Goal: Information Seeking & Learning: Learn about a topic

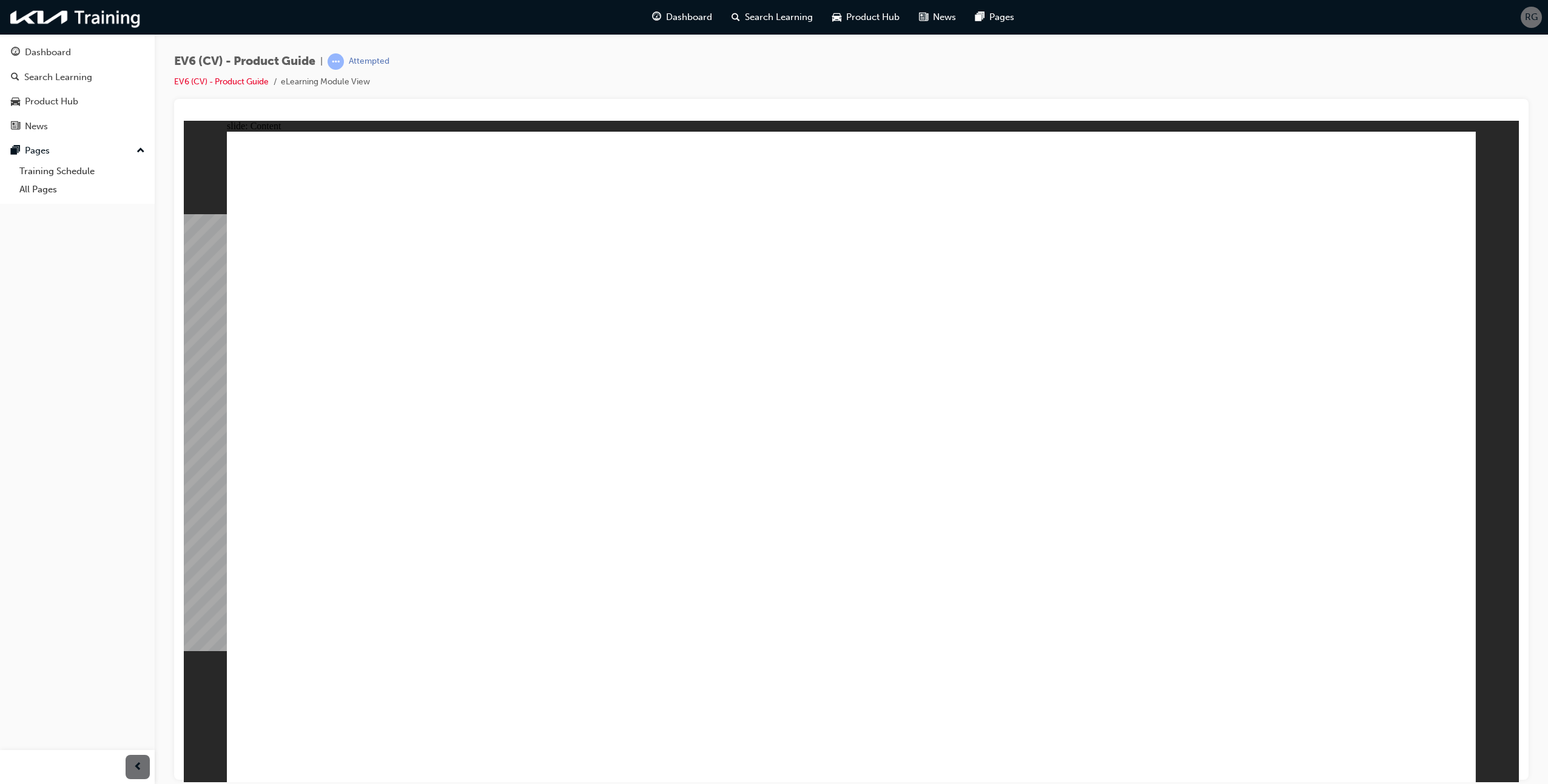
radio input "true"
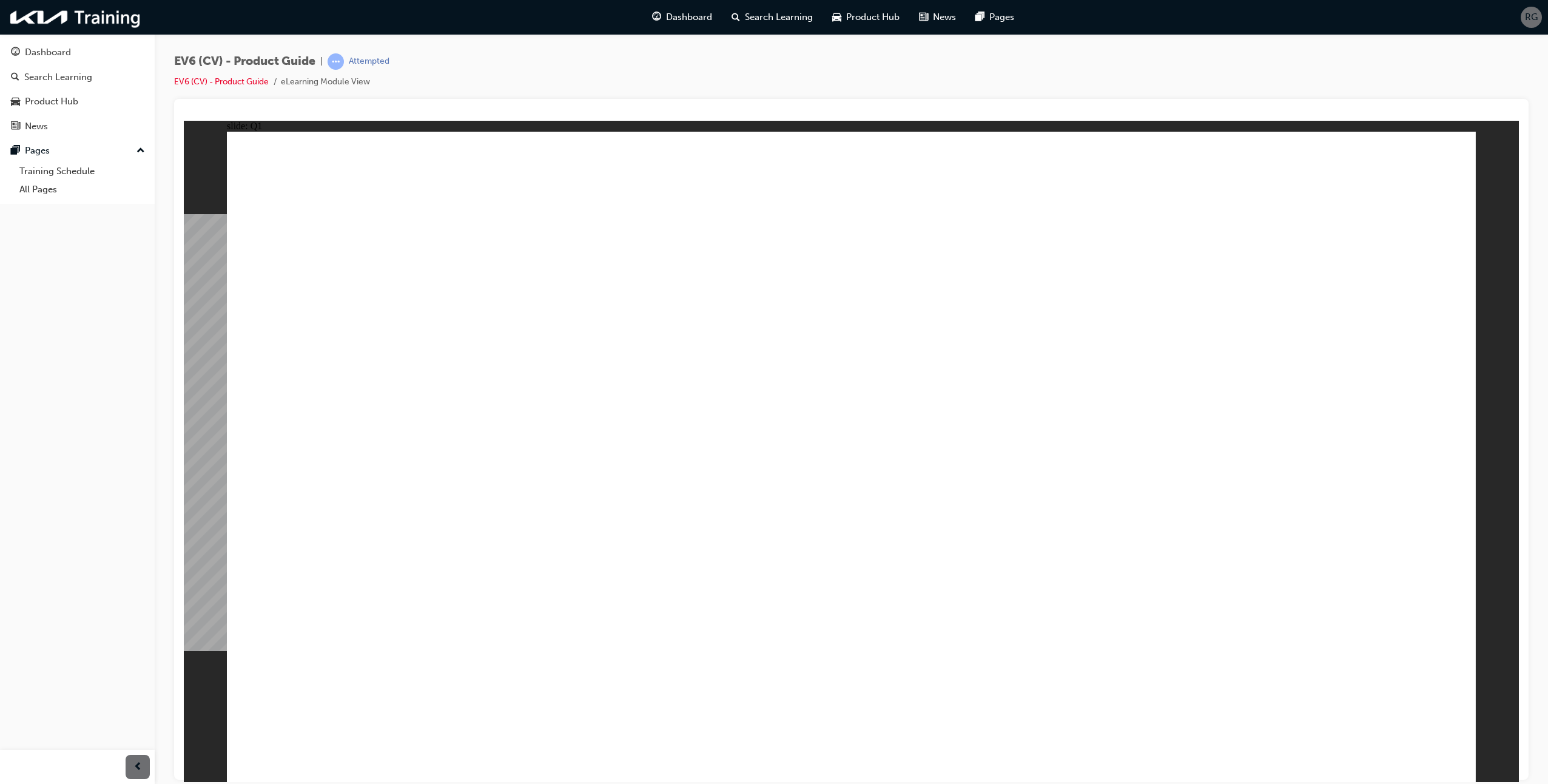
radio input "true"
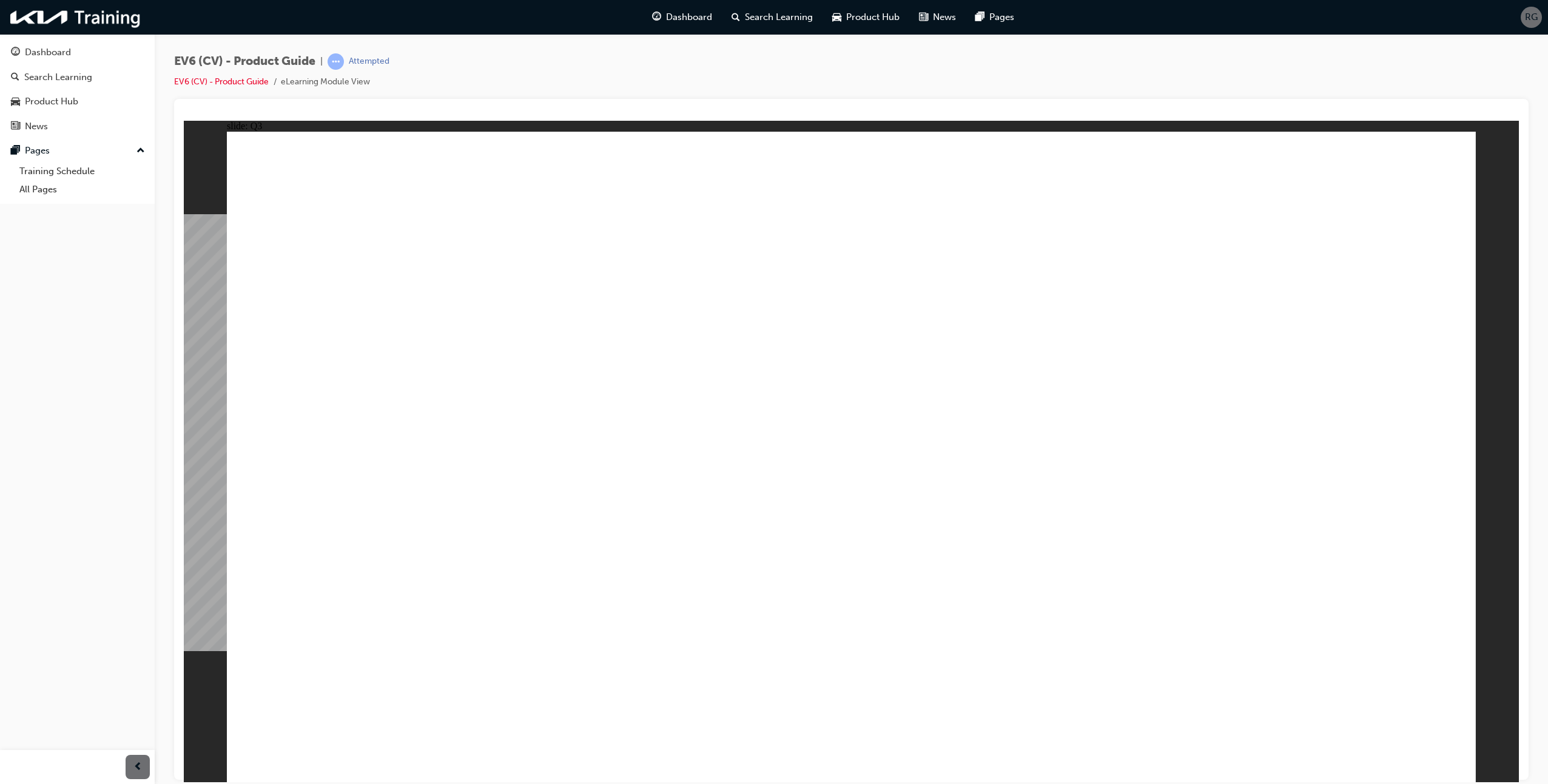
radio input "true"
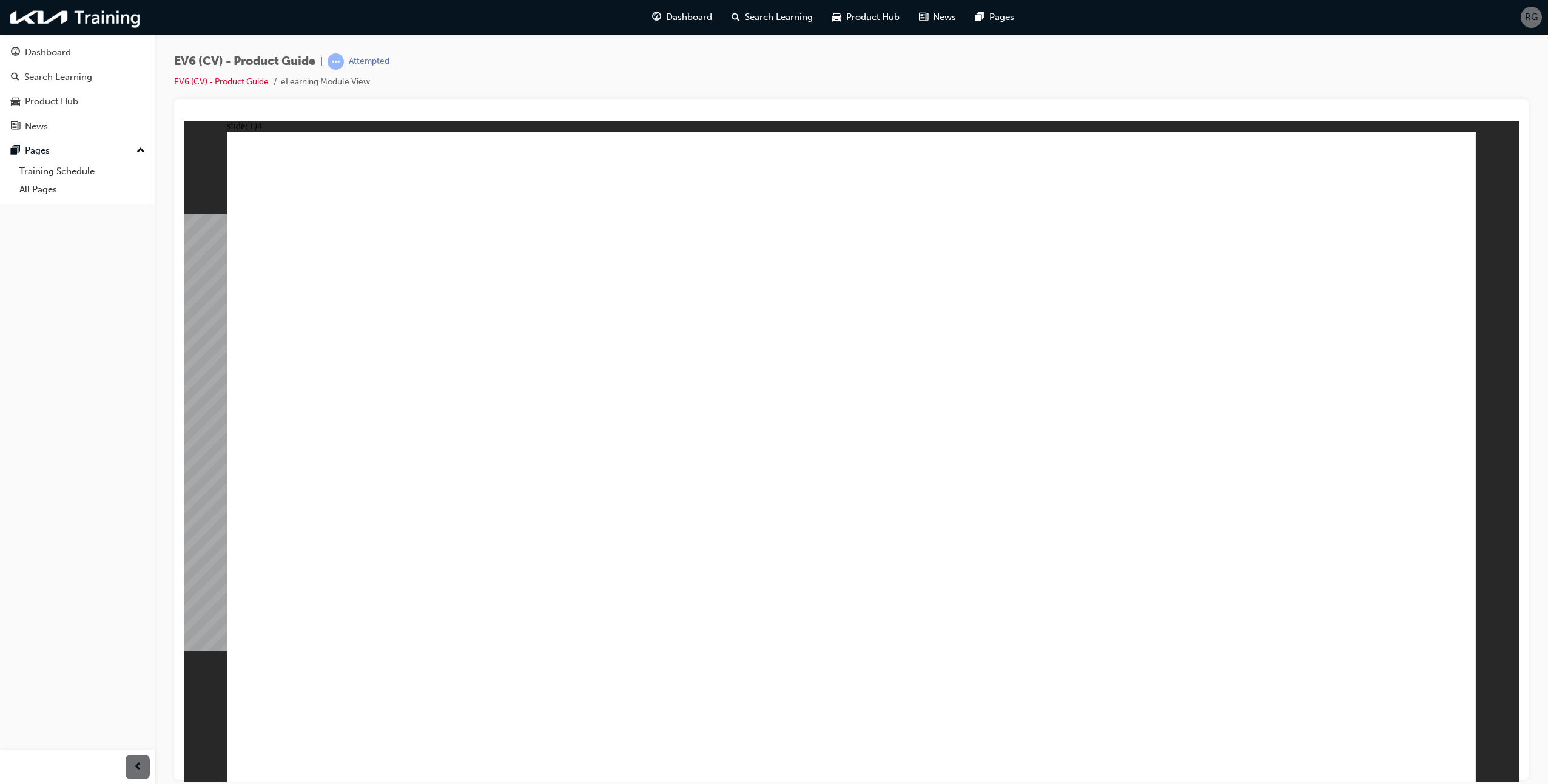
radio input "true"
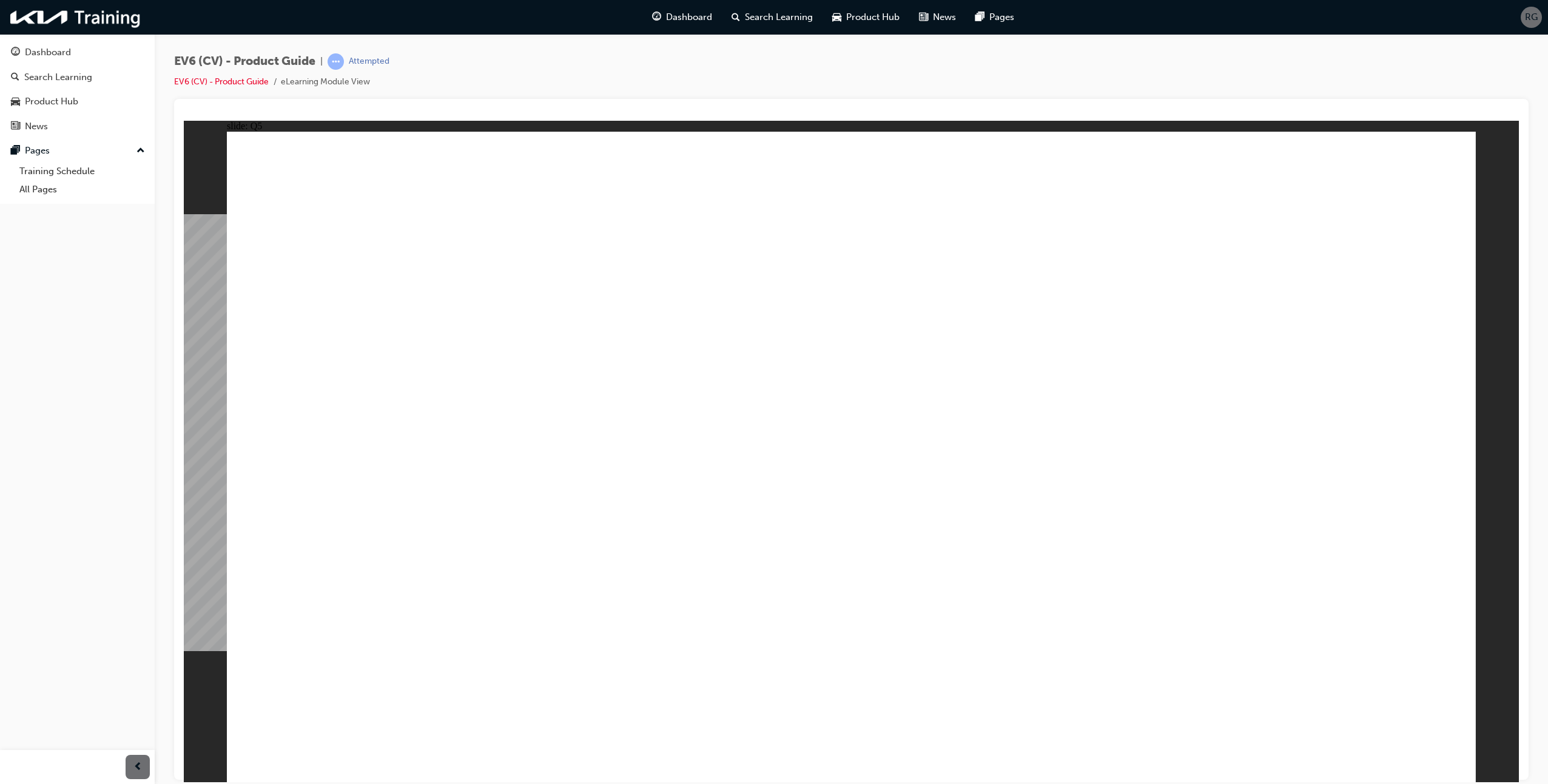
radio input "true"
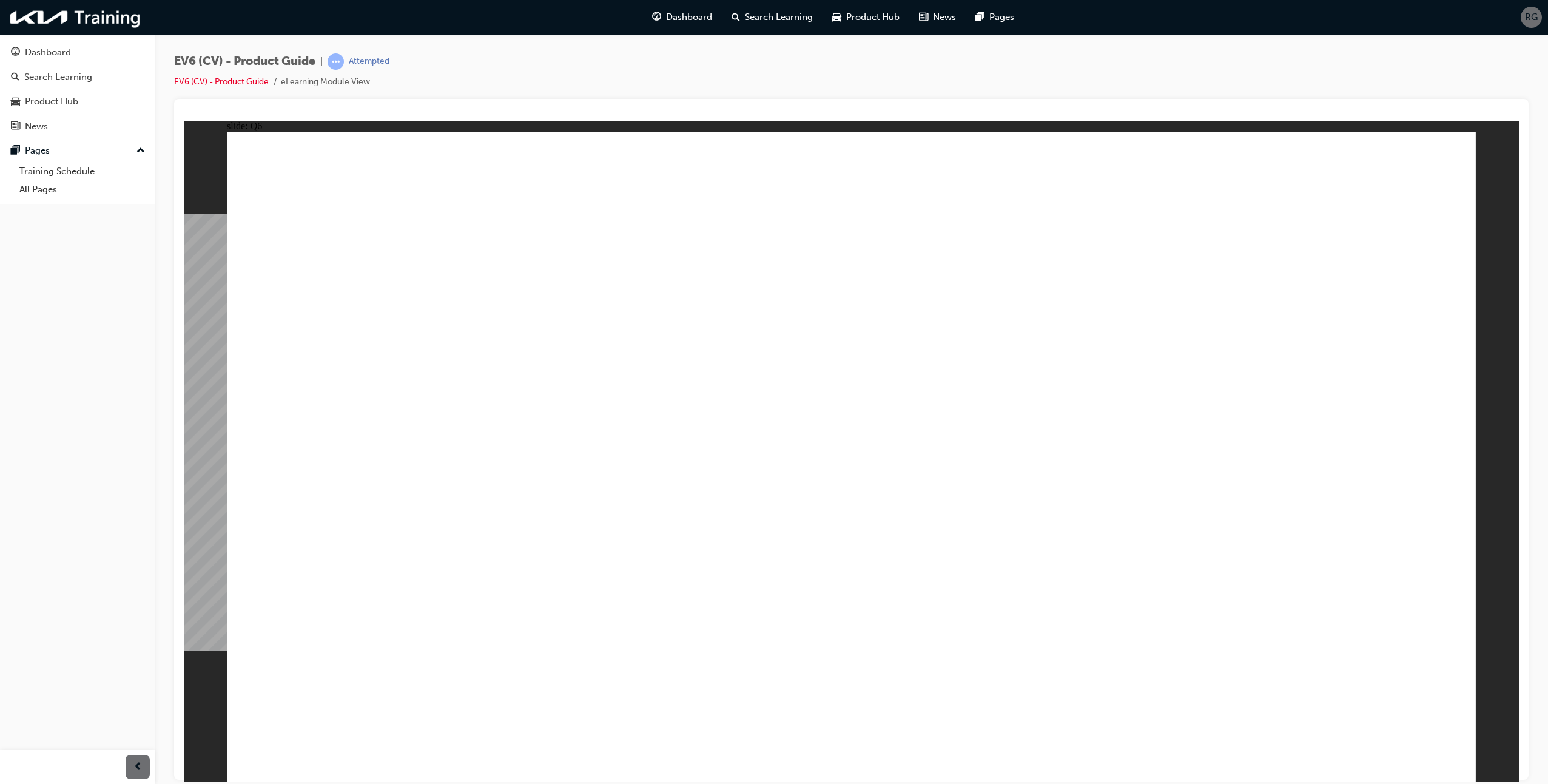
radio input "true"
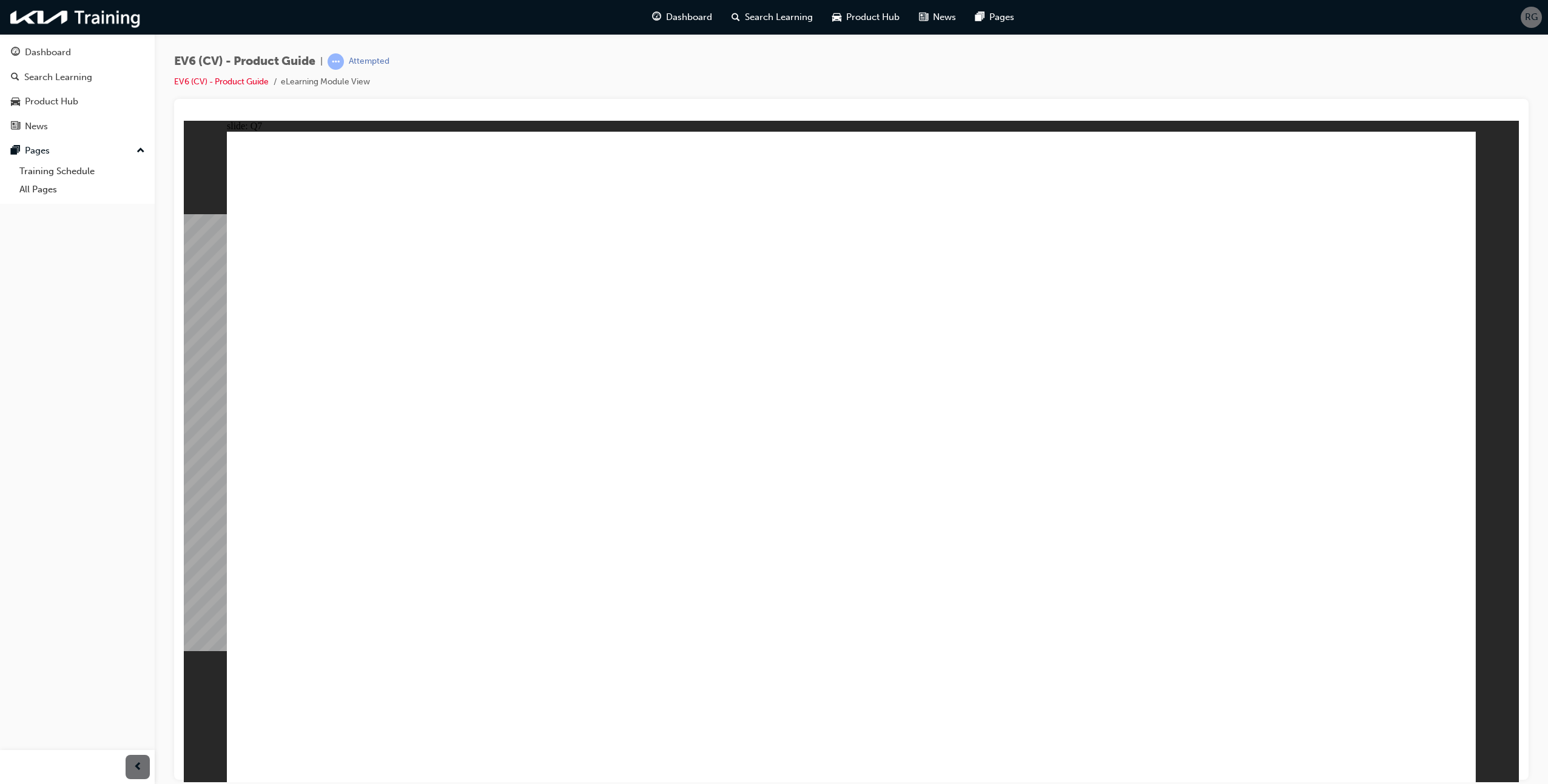
radio input "true"
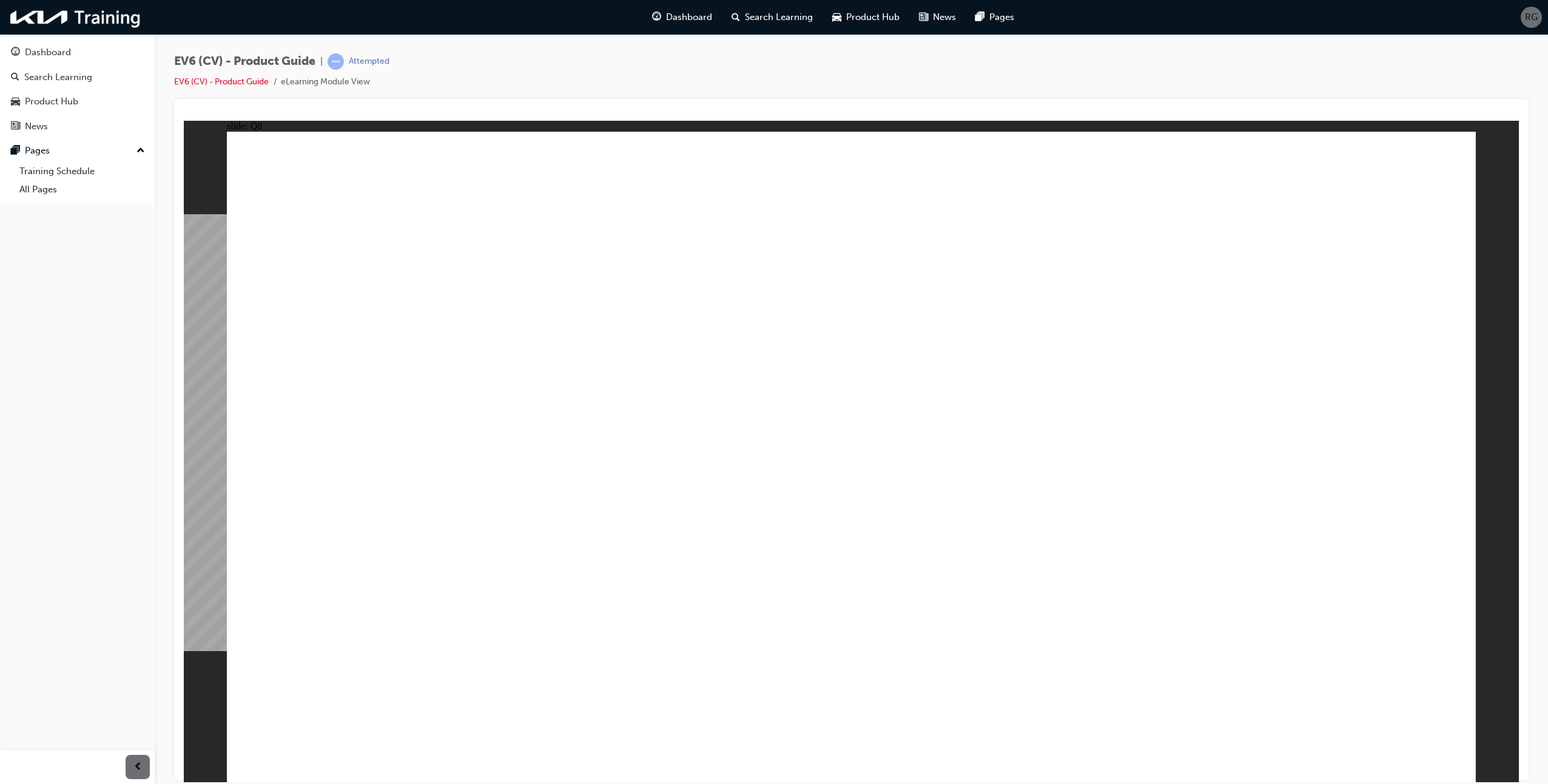
radio input "true"
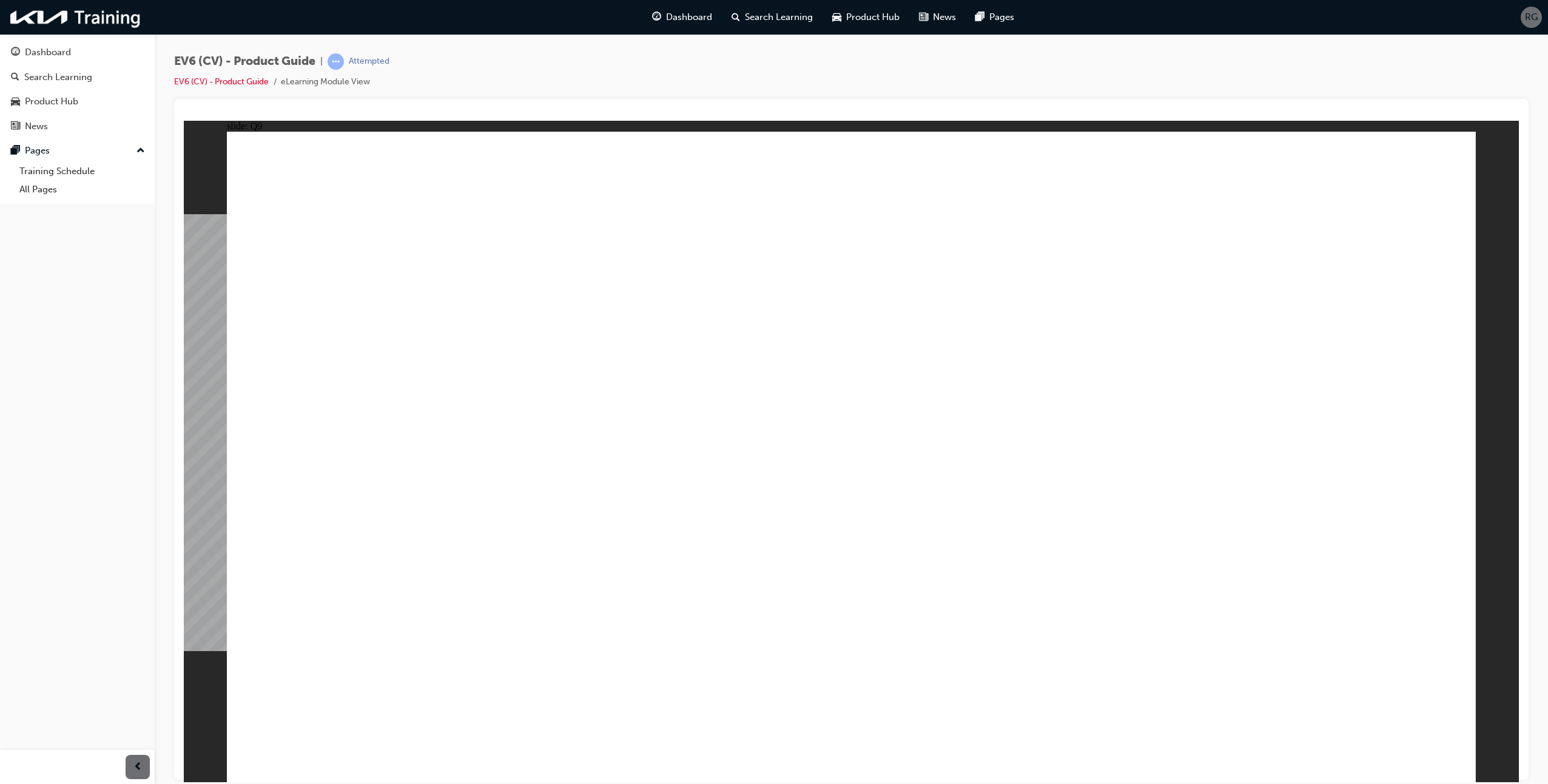
radio input "true"
